Goal: Information Seeking & Learning: Check status

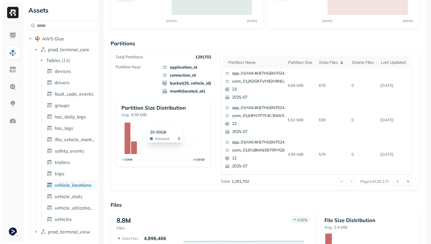
scroll to position [192, 0]
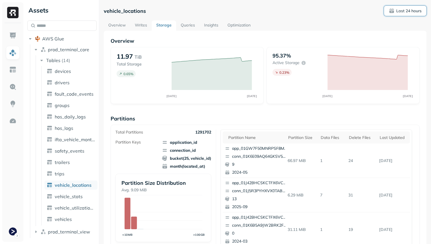
click at [395, 11] on span "Last 24 hours" at bounding box center [405, 11] width 33 height 6
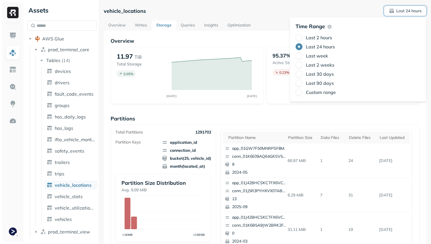
click at [326, 73] on label "Last 30 days" at bounding box center [320, 74] width 28 height 6
click at [303, 73] on button "Last 30 days" at bounding box center [299, 74] width 7 height 7
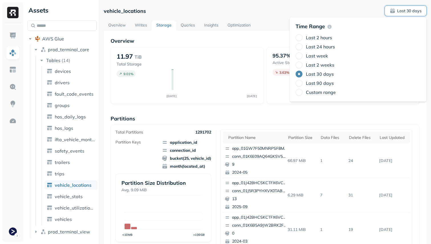
click at [264, 13] on div "vehicle_locations Last 30 days" at bounding box center [265, 11] width 323 height 10
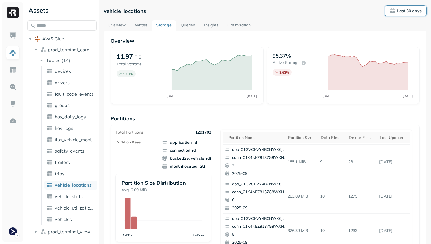
click at [399, 13] on span "Last 30 days" at bounding box center [406, 11] width 32 height 6
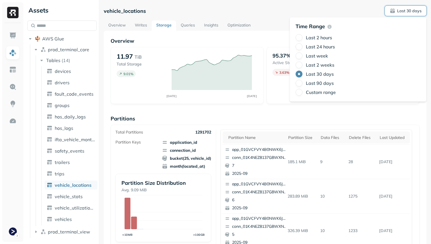
click at [321, 51] on div "Last 2 hours Last 24 hours Last week Last 2 weeks Last 30 days Last 90 days Cus…" at bounding box center [358, 65] width 125 height 62
click at [317, 48] on label "Last 24 hours" at bounding box center [320, 47] width 29 height 6
click at [303, 48] on button "Last 24 hours" at bounding box center [299, 46] width 7 height 7
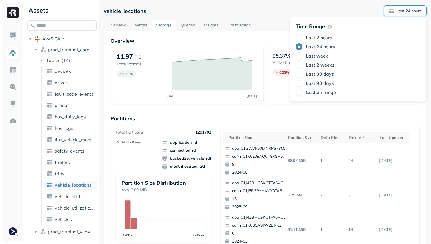
click at [272, 16] on div "vehicle_locations Last 24 hours" at bounding box center [265, 11] width 323 height 10
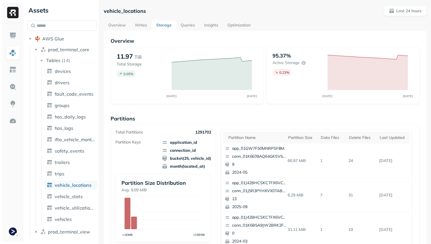
click at [248, 26] on link "Optimization" at bounding box center [239, 26] width 32 height 10
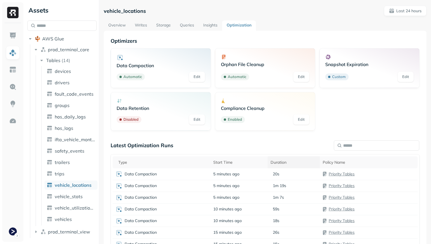
scroll to position [64, 0]
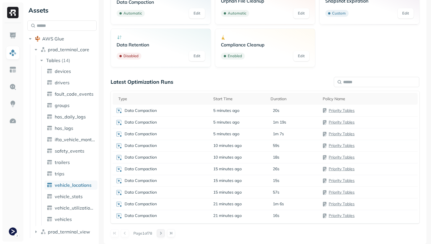
click at [163, 232] on button at bounding box center [161, 234] width 8 height 8
click at [125, 233] on button at bounding box center [125, 234] width 8 height 8
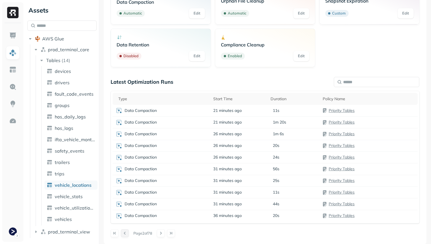
scroll to position [0, 0]
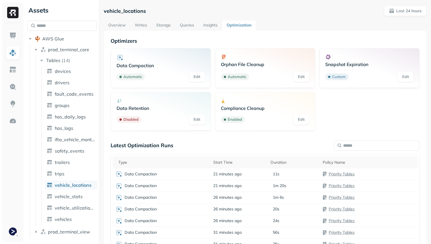
click at [159, 26] on link "Storage" at bounding box center [164, 26] width 24 height 10
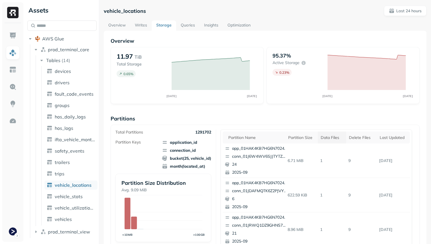
click at [329, 136] on div "Data Files" at bounding box center [332, 137] width 23 height 5
click at [363, 137] on div "Delete Files" at bounding box center [363, 137] width 23 height 5
click at [332, 138] on div "Data Files" at bounding box center [330, 137] width 21 height 5
click at [76, 197] on span "vehicle_stats" at bounding box center [69, 197] width 28 height 6
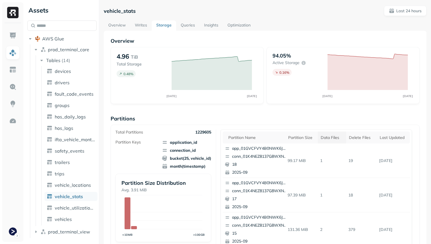
click at [330, 135] on div "Data Files" at bounding box center [332, 137] width 23 height 5
click at [354, 137] on div "Delete Files" at bounding box center [363, 137] width 23 height 5
